Goal: Information Seeking & Learning: Learn about a topic

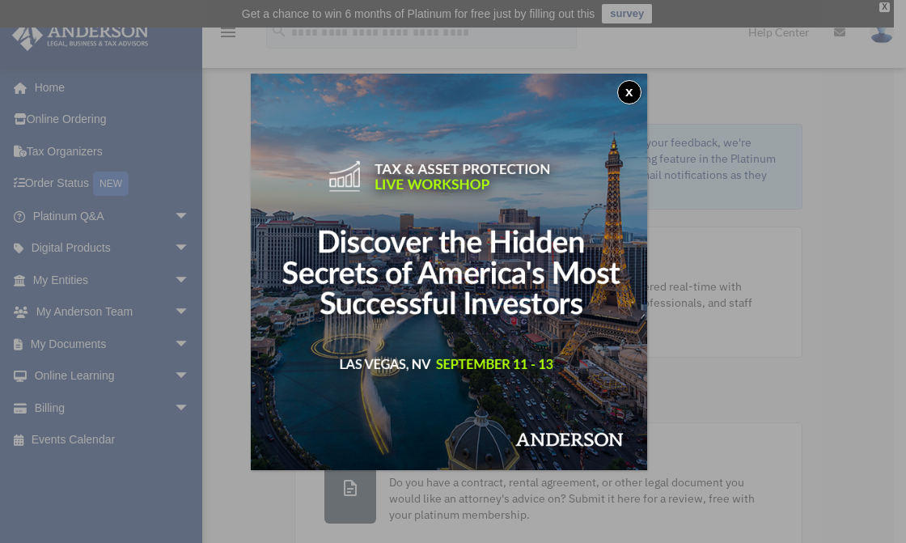
click at [632, 91] on button "x" at bounding box center [629, 92] width 24 height 24
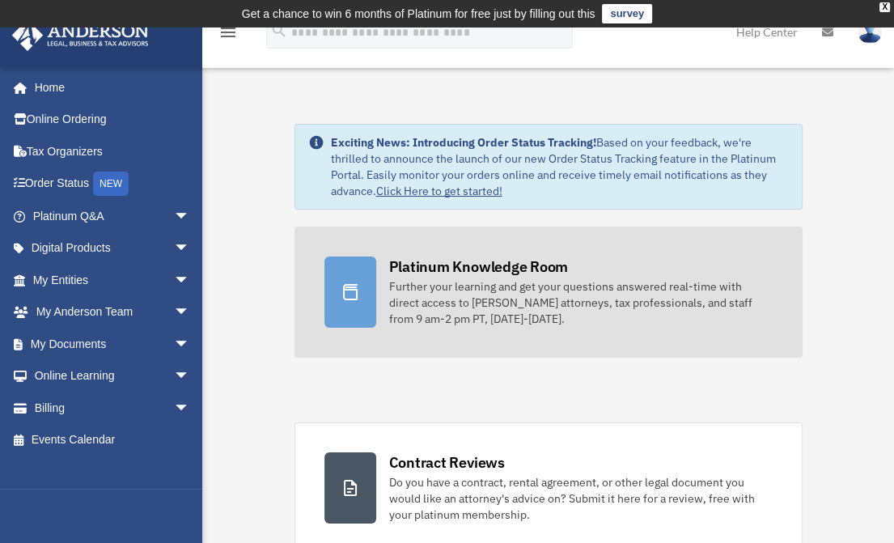
click at [463, 262] on div "Platinum Knowledge Room" at bounding box center [479, 266] width 180 height 20
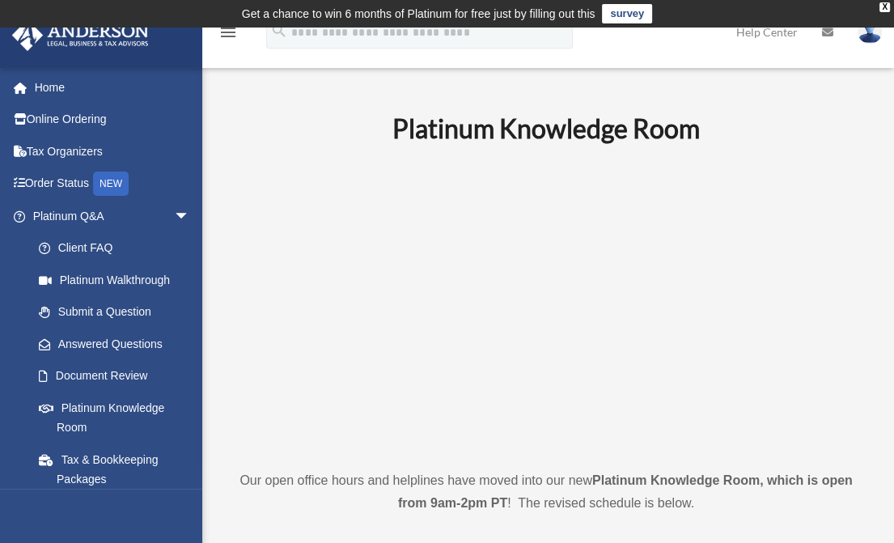
click at [818, 124] on h1 "Platinum Knowledge Room" at bounding box center [546, 129] width 631 height 36
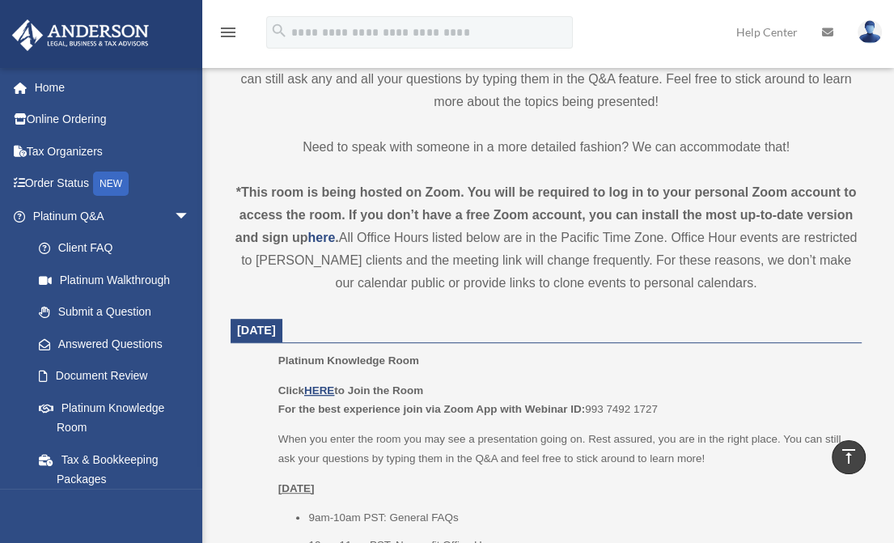
scroll to position [566, 0]
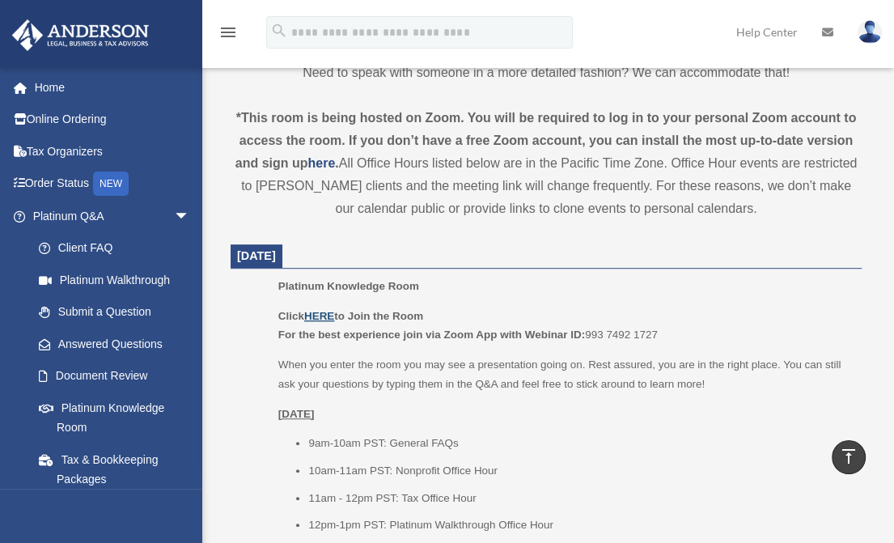
click at [325, 314] on u "HERE" at bounding box center [319, 316] width 30 height 12
